Goal: Transaction & Acquisition: Purchase product/service

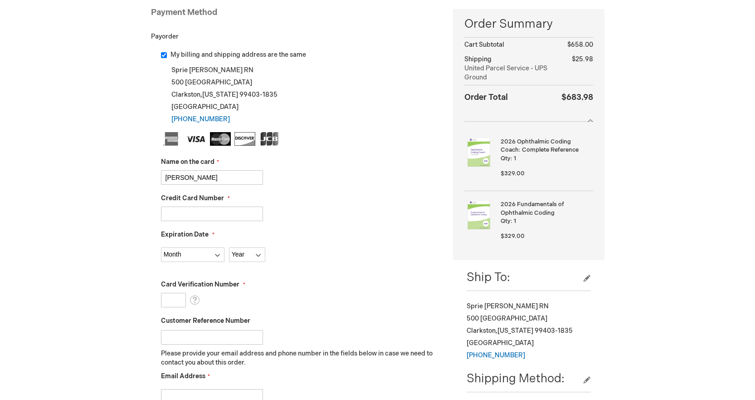
type input "[PERSON_NAME]"
type input "479851006514849"
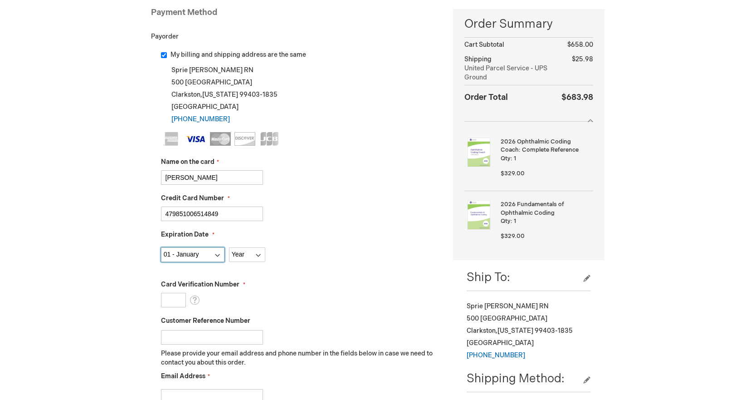
select select "3"
select select "2026"
type input "827"
click at [335, 193] on fieldset "Name on the card [PERSON_NAME] Credit Card Number 479851006514849 Expiration Da…" at bounding box center [300, 292] width 279 height 321
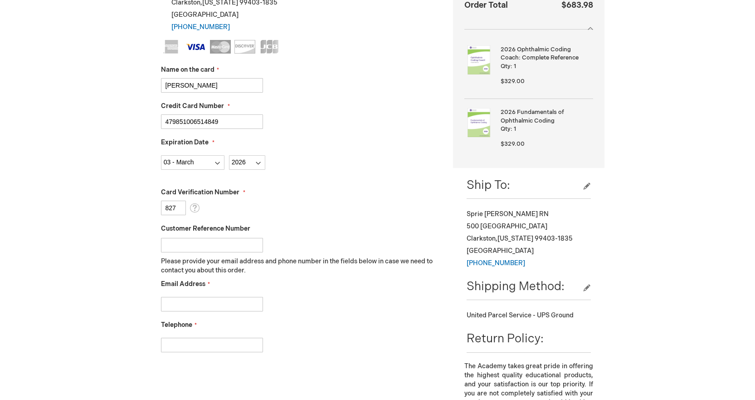
scroll to position [318, 0]
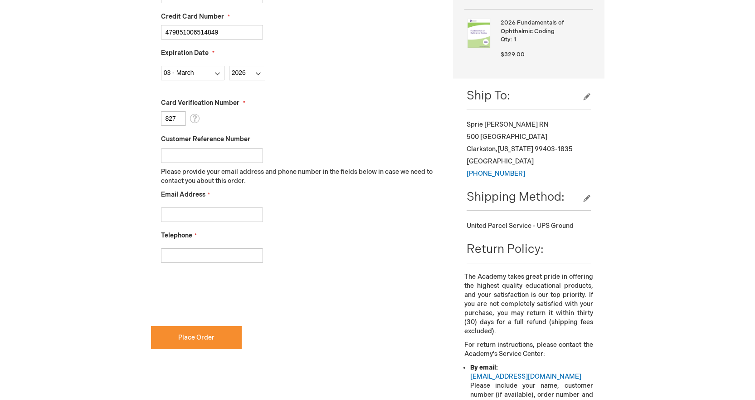
click at [182, 216] on input "Email Address" at bounding box center [212, 214] width 102 height 15
type input "[EMAIL_ADDRESS][DOMAIN_NAME]"
type input "5097800010"
checkbox input "true"
click at [220, 341] on button "Place Order" at bounding box center [196, 337] width 91 height 23
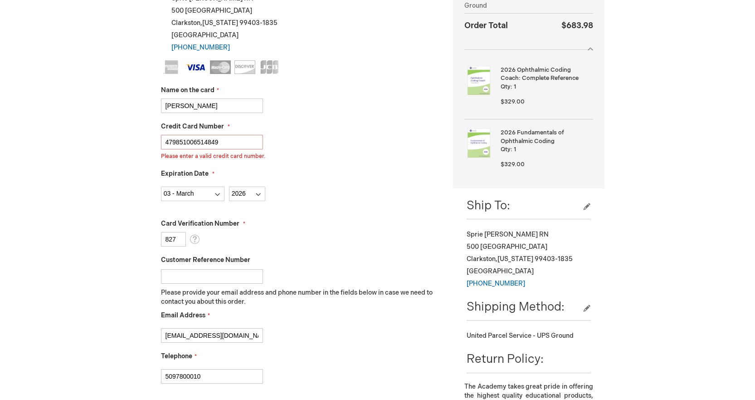
scroll to position [142, 0]
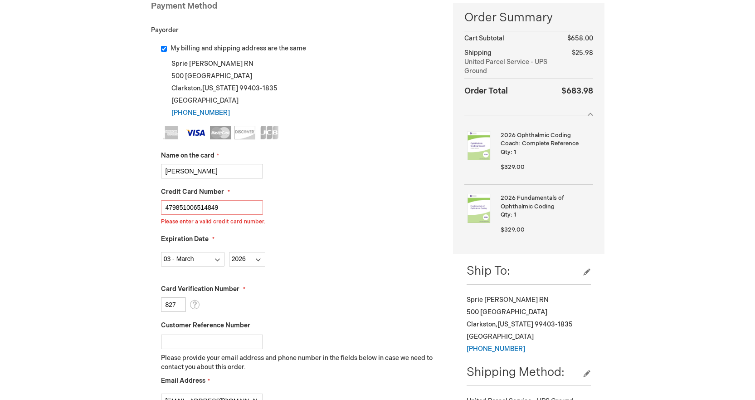
drag, startPoint x: 236, startPoint y: 208, endPoint x: 69, endPoint y: 211, distance: 167.9
click at [69, 211] on div "[PERSON_NAME] Log Out Search My Cart 2 2 items CLOSE RECENTLY ADDED ITEM(S) Clo…" at bounding box center [377, 360] width 755 height 1005
type input "[CREDIT_CARD_NUMBER]"
click at [369, 208] on div "[CREDIT_CARD_NUMBER] Please enter a valid credit card number." at bounding box center [300, 212] width 279 height 25
click at [318, 262] on div "Month [DATE] - [DATE] - [DATE] - [DATE] - [DATE] - [DATE] - [DATE] - [DATE] - […" at bounding box center [300, 256] width 279 height 19
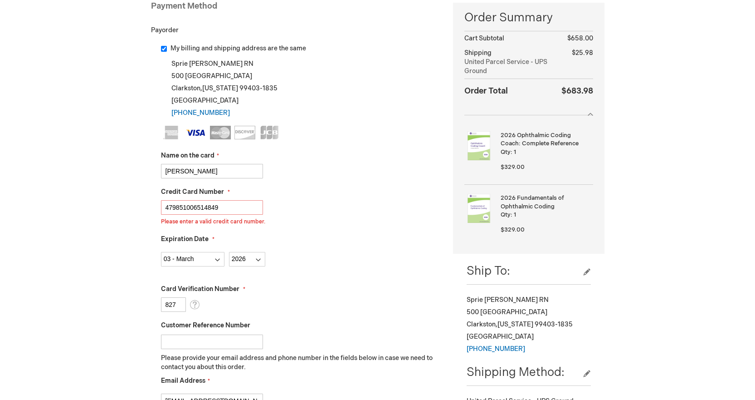
checkbox input "false"
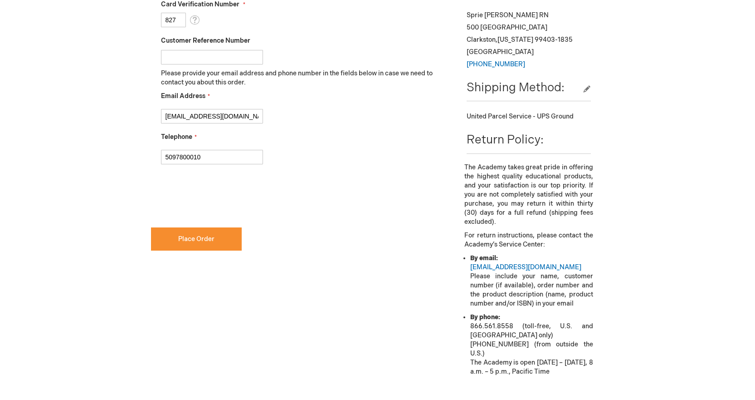
click at [362, 165] on fieldset "Name on the card [PERSON_NAME] Credit Card Number [CREDIT_CARD_NUMBER] Please e…" at bounding box center [300, 7] width 279 height 332
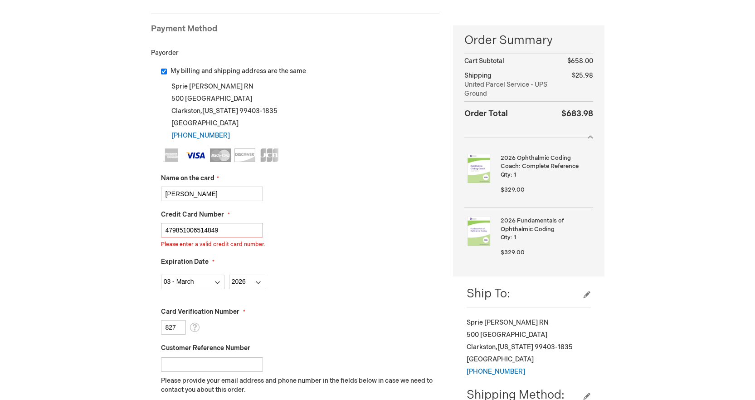
scroll to position [245, 0]
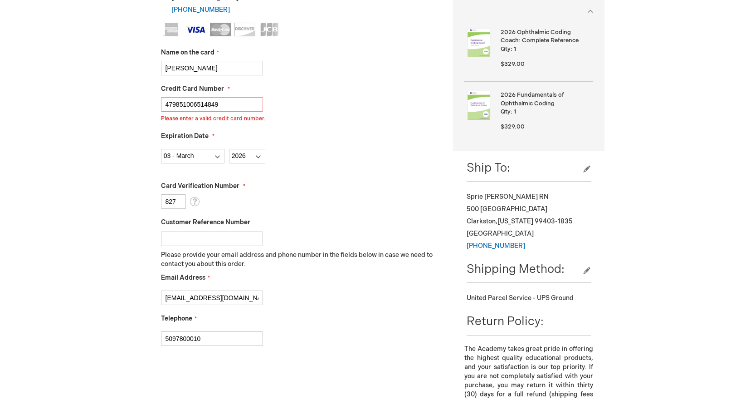
drag, startPoint x: 235, startPoint y: 106, endPoint x: 103, endPoint y: 102, distance: 132.1
click at [103, 102] on div "[PERSON_NAME] Log Out Search My Cart 2 2 items CLOSE RECENTLY ADDED ITEM(S) Clo…" at bounding box center [377, 257] width 755 height 1005
click at [231, 68] on input "[PERSON_NAME]" at bounding box center [212, 68] width 102 height 15
type input "[CREDIT_CARD_NUMBER]"
drag, startPoint x: 235, startPoint y: 103, endPoint x: 81, endPoint y: 92, distance: 154.7
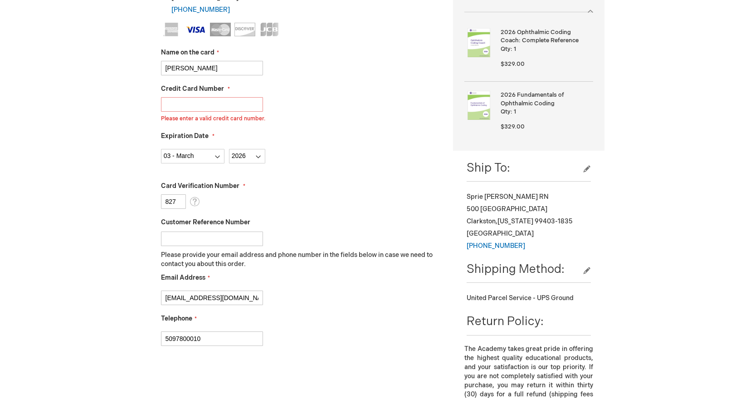
click at [81, 92] on div "[PERSON_NAME] Log Out Search My Cart 2 2 items CLOSE RECENTLY ADDED ITEM(S) Clo…" at bounding box center [377, 257] width 755 height 1005
drag, startPoint x: 223, startPoint y: 67, endPoint x: 49, endPoint y: 53, distance: 173.9
click at [72, 56] on div "[PERSON_NAME] Log Out Search My Cart 2 2 items CLOSE RECENTLY ADDED ITEM(S) Clo…" at bounding box center [377, 257] width 755 height 1005
click at [197, 158] on select "Month [DATE] - [DATE] - [DATE] - [DATE] - [DATE] - [DATE] - [DATE] - [DATE] - […" at bounding box center [193, 156] width 64 height 15
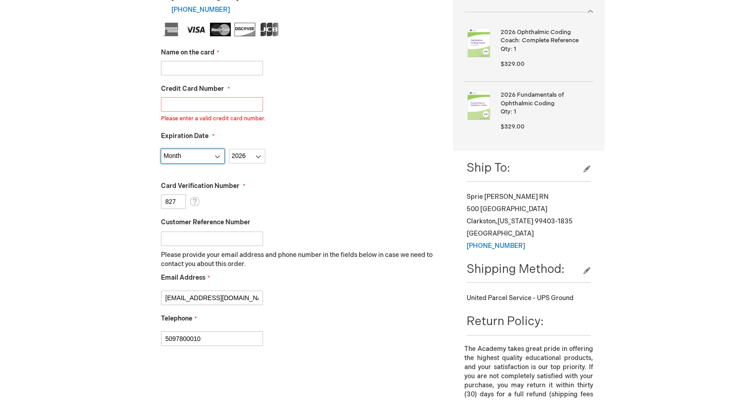
click at [161, 149] on select "Month [DATE] - [DATE] - [DATE] - [DATE] - [DATE] - [DATE] - [DATE] - [DATE] - […" at bounding box center [193, 156] width 64 height 15
select select
click at [256, 154] on select "Year [DATE] 2026 2027 2028 2029 2030 2031 2032 2033 2034 2035" at bounding box center [247, 156] width 36 height 15
click at [229, 149] on select "Year [DATE] 2026 2027 2028 2029 2030 2031 2032 2033 2034 2035" at bounding box center [247, 156] width 36 height 15
select select
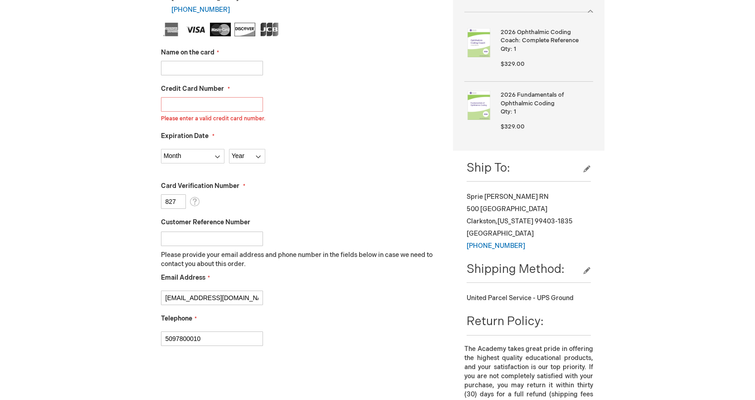
drag, startPoint x: 182, startPoint y: 199, endPoint x: 147, endPoint y: 200, distance: 34.5
click at [147, 200] on main "Checkout Log In Close Log In Email Address Password Log In Forgot Your Password?" at bounding box center [377, 217] width 467 height 776
click at [334, 142] on div "Expiration Date Month [DATE] - [DATE] - [DATE] - [DATE] - [DATE] - [DATE] - [DA…" at bounding box center [300, 148] width 279 height 32
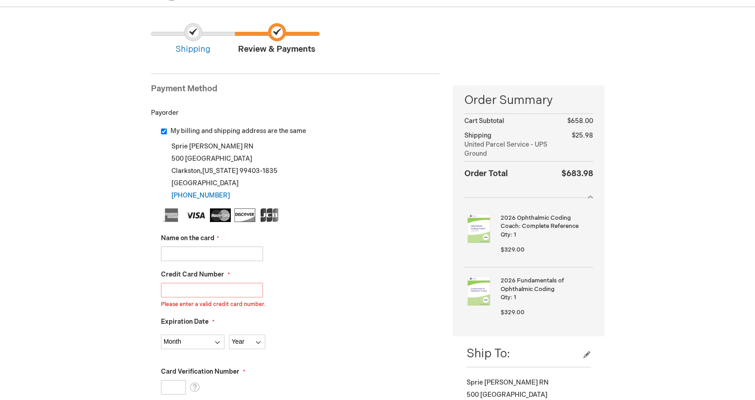
scroll to position [58, 0]
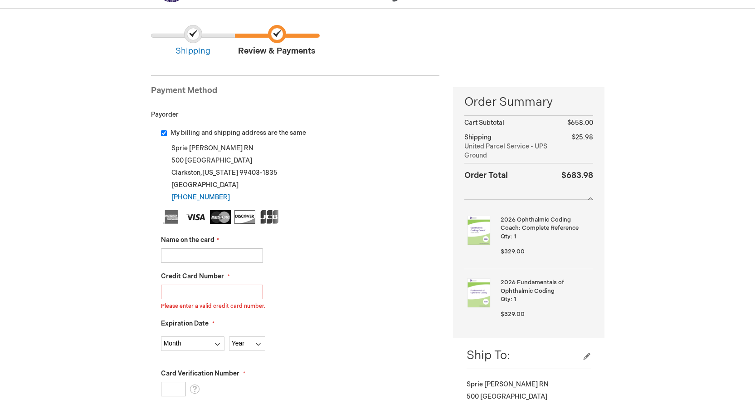
click at [163, 134] on input "My billing and shipping address are the same" at bounding box center [164, 133] width 6 height 6
checkbox input "false"
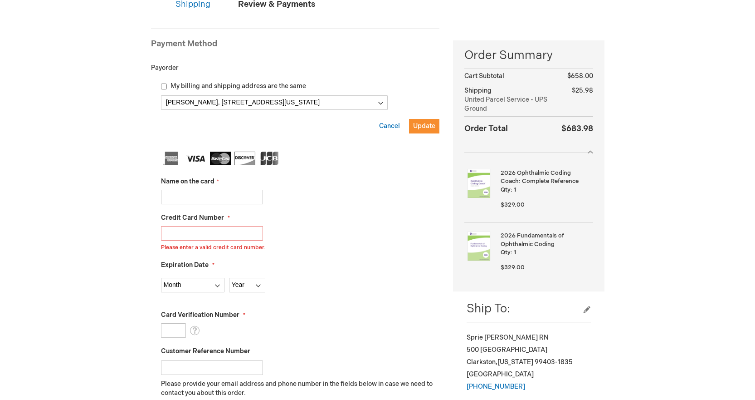
scroll to position [149, 0]
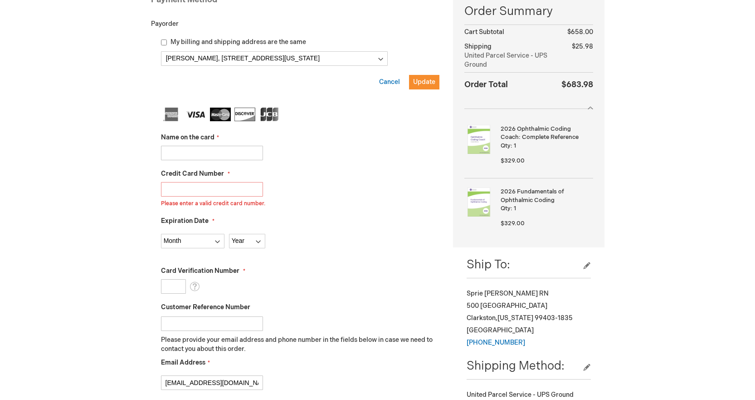
click at [180, 154] on input "Name on the card" at bounding box center [212, 153] width 102 height 15
type input "[PERSON_NAME]"
type input "[CREDIT_CARD_NUMBER]"
drag, startPoint x: 230, startPoint y: 153, endPoint x: 73, endPoint y: 145, distance: 156.7
click at [73, 145] on div "[PERSON_NAME] Log Out Search My Cart 2 2 items CLOSE RECENTLY ADDED ITEM(S) Clo…" at bounding box center [377, 353] width 755 height 1005
